Goal: Task Accomplishment & Management: Manage account settings

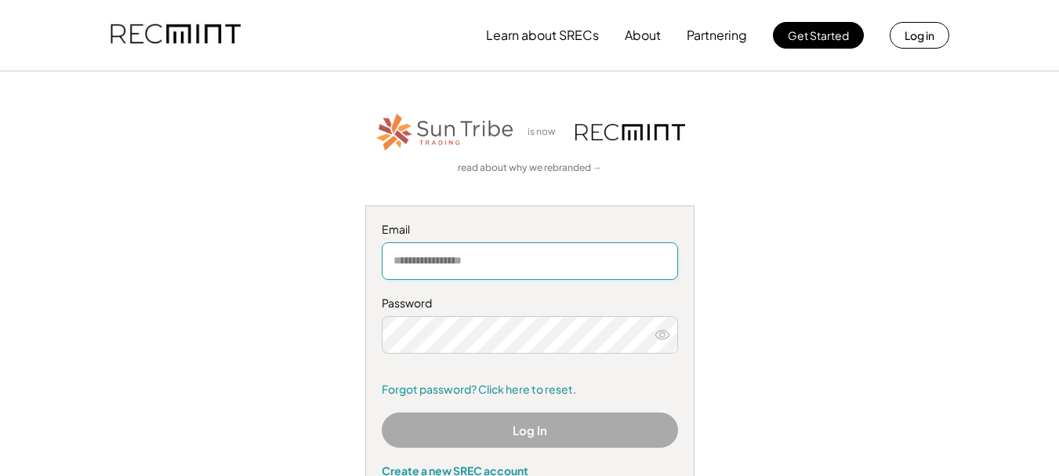
type input "**********"
click at [664, 335] on use at bounding box center [662, 334] width 14 height 9
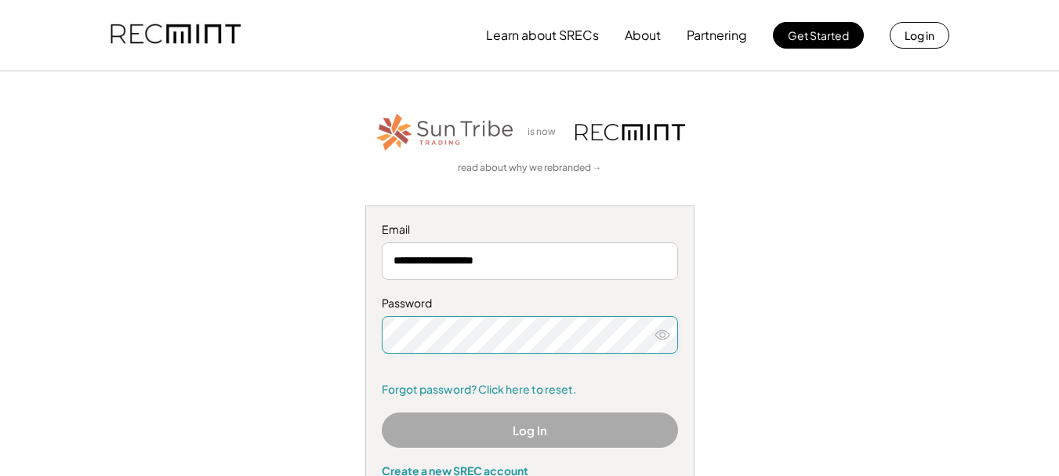
click at [664, 330] on use at bounding box center [662, 334] width 14 height 9
click at [662, 331] on icon at bounding box center [662, 335] width 16 height 16
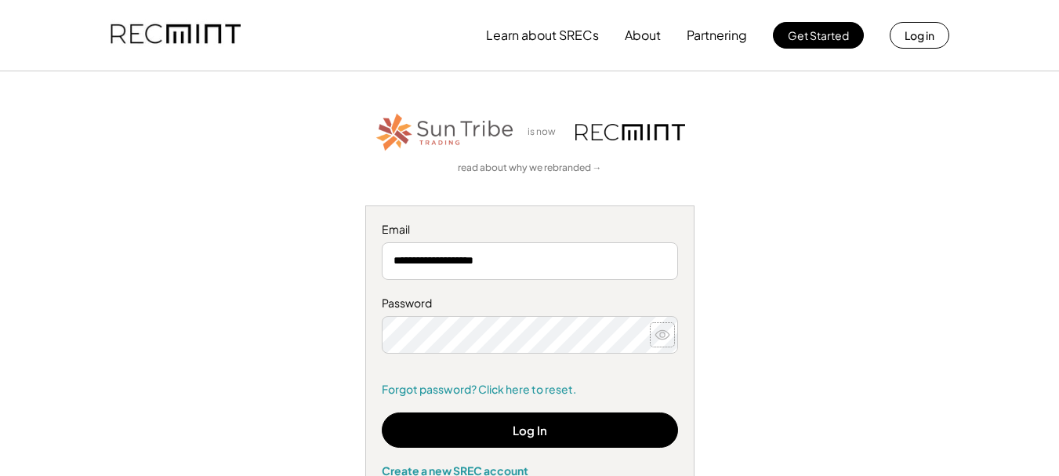
click at [660, 335] on icon at bounding box center [662, 335] width 16 height 16
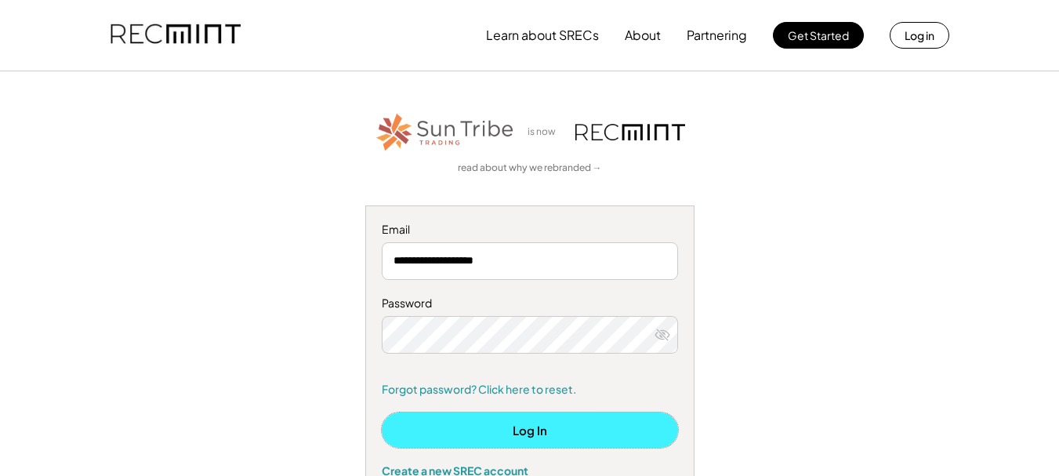
click at [534, 437] on button "Log In" at bounding box center [530, 429] width 296 height 35
click at [564, 423] on button "Log In" at bounding box center [530, 429] width 296 height 35
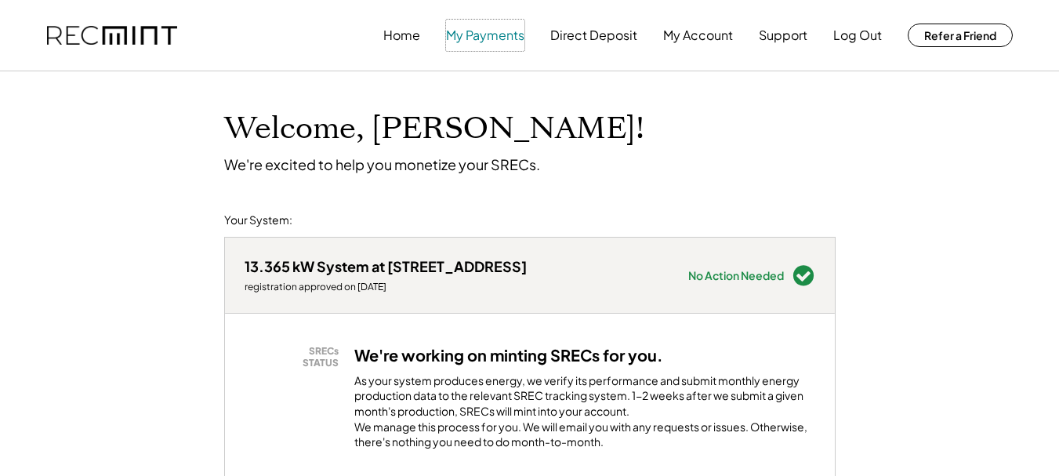
click at [515, 38] on button "My Payments" at bounding box center [485, 35] width 78 height 31
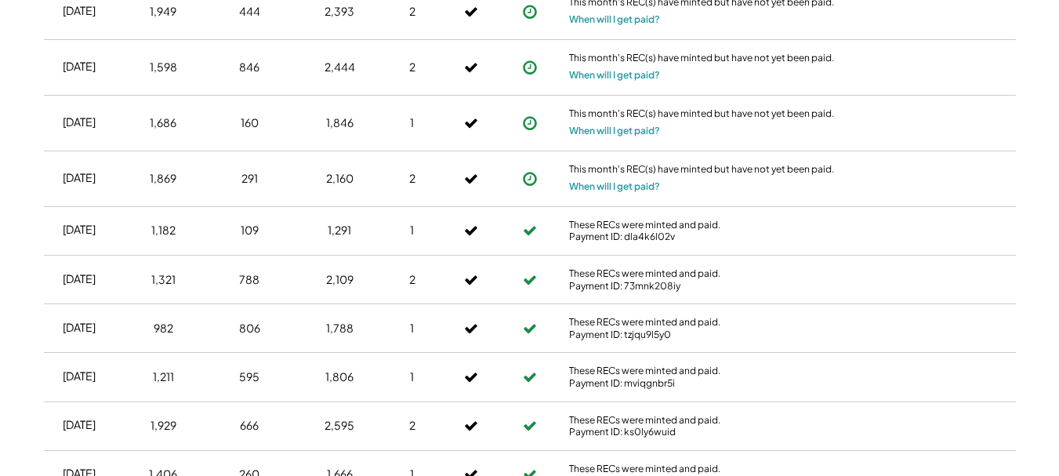
scroll to position [1012, 0]
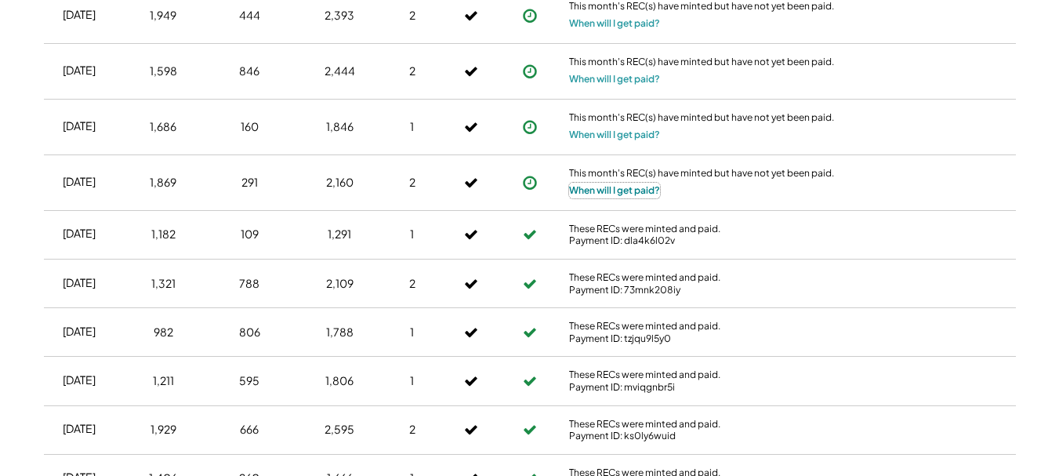
click at [640, 187] on button "When will I get paid?" at bounding box center [614, 191] width 91 height 16
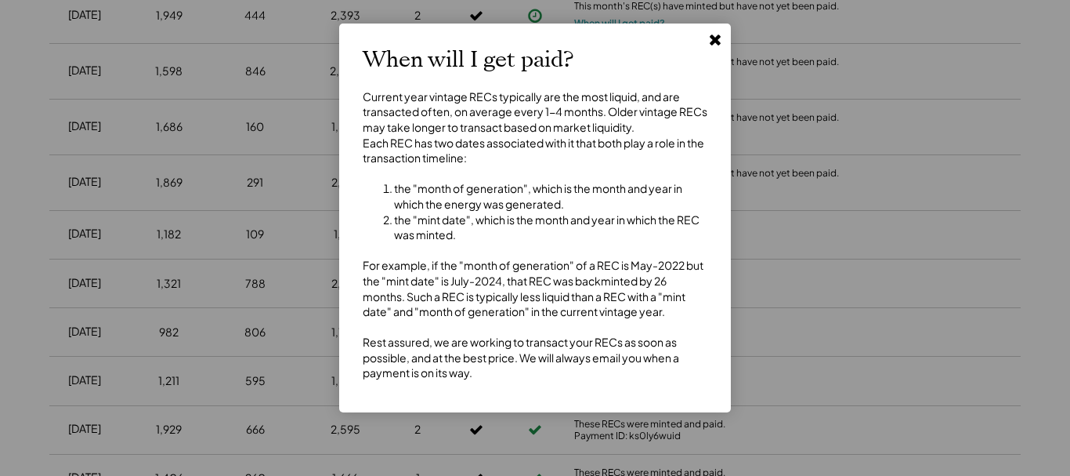
click at [712, 38] on use at bounding box center [715, 39] width 11 height 11
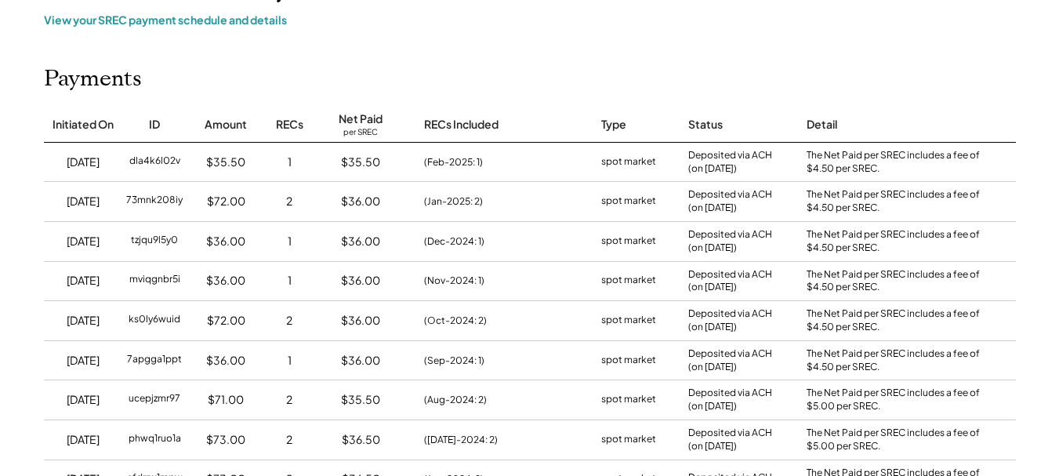
scroll to position [0, 0]
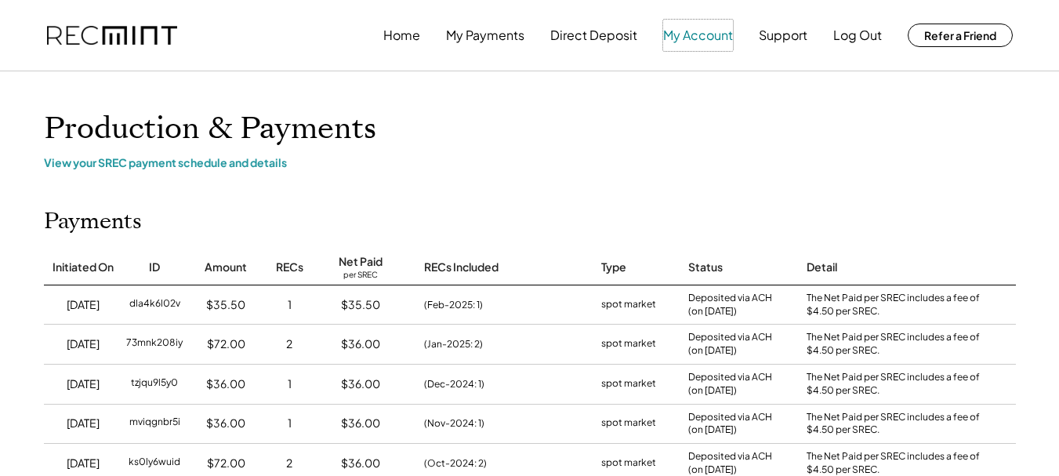
click at [700, 39] on button "My Account" at bounding box center [698, 35] width 70 height 31
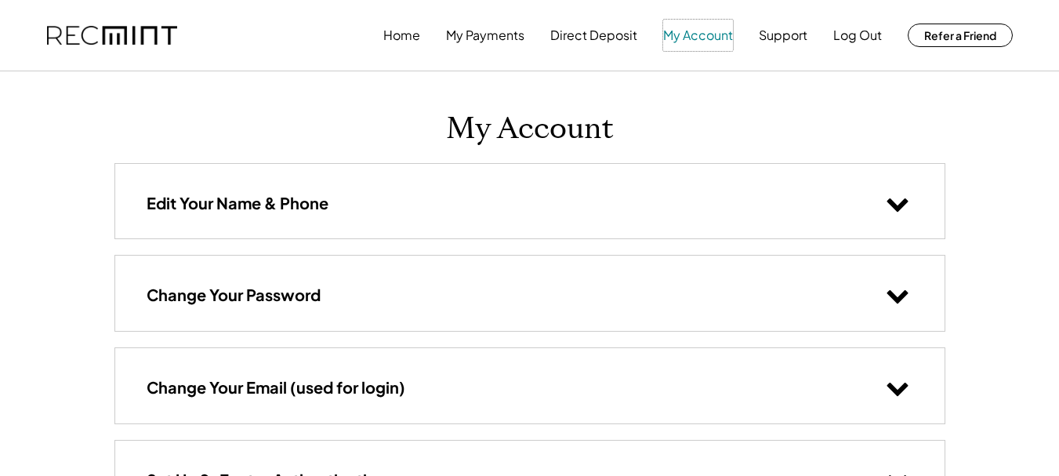
click at [696, 40] on button "My Account" at bounding box center [698, 35] width 70 height 31
click at [407, 43] on button "Home" at bounding box center [401, 35] width 37 height 31
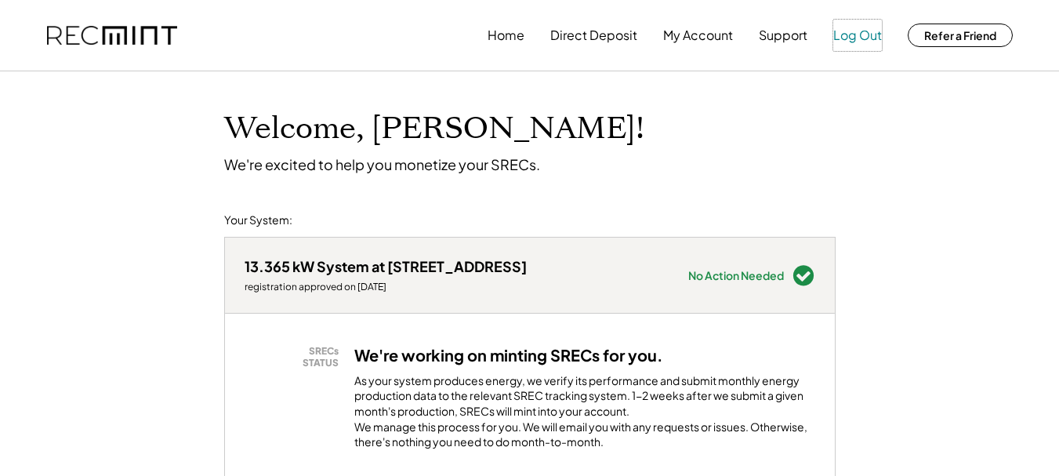
click at [878, 33] on button "Log Out" at bounding box center [857, 35] width 49 height 31
